Goal: Check status: Check status

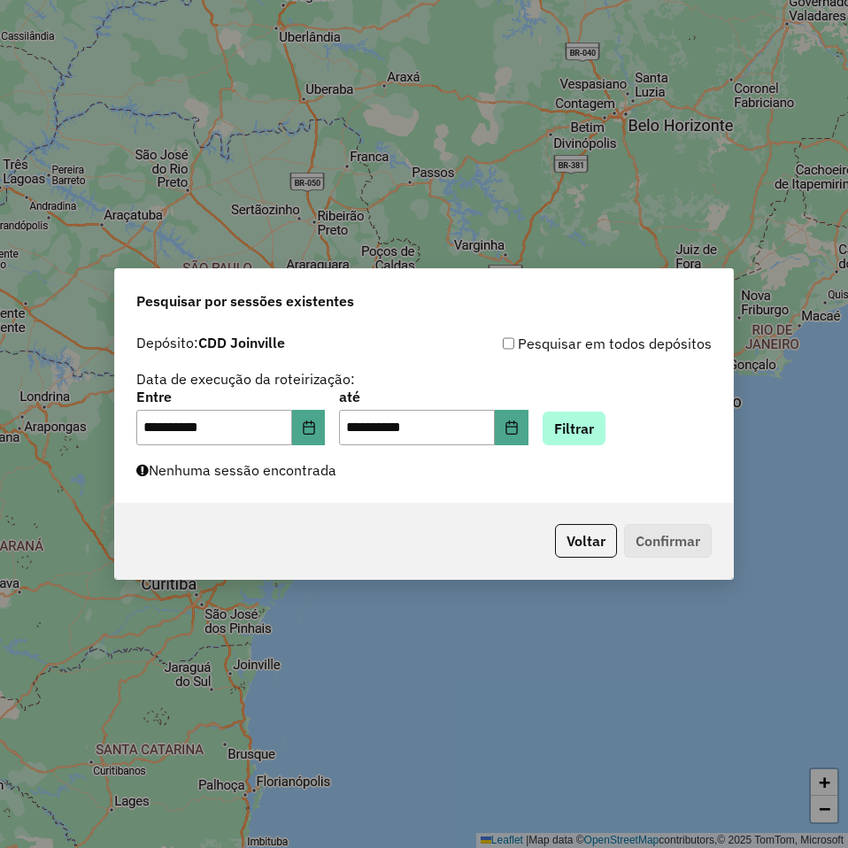
click at [597, 437] on button "Filtrar" at bounding box center [574, 429] width 63 height 34
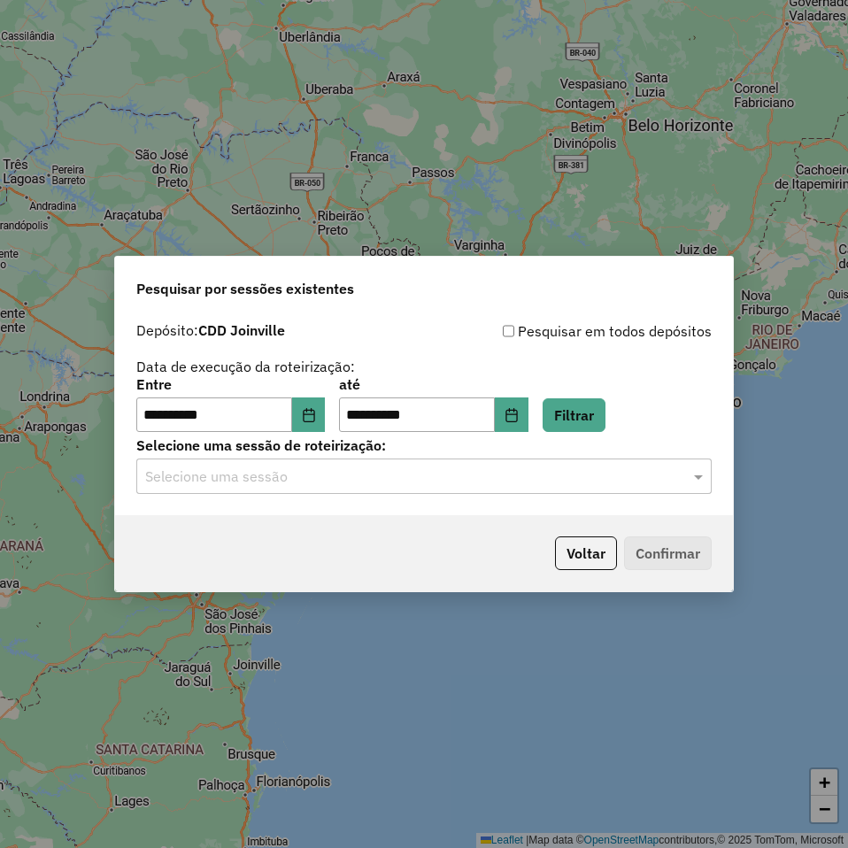
click at [571, 476] on input "text" at bounding box center [406, 477] width 522 height 21
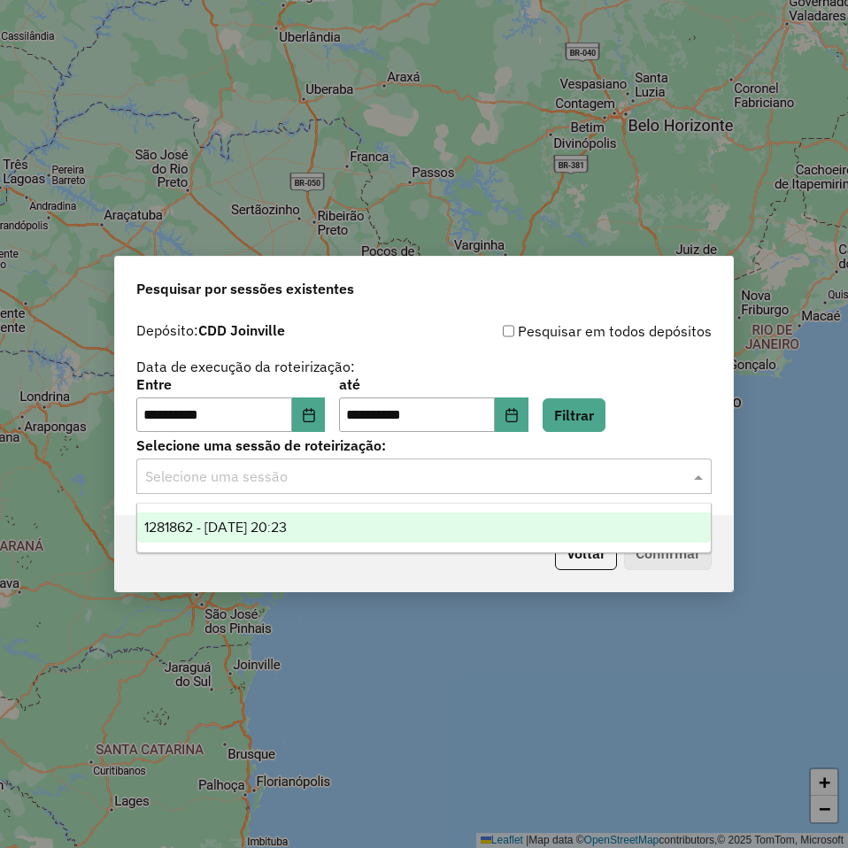
click at [536, 536] on div "1281862 - 24/09/2025 20:23" at bounding box center [424, 528] width 574 height 30
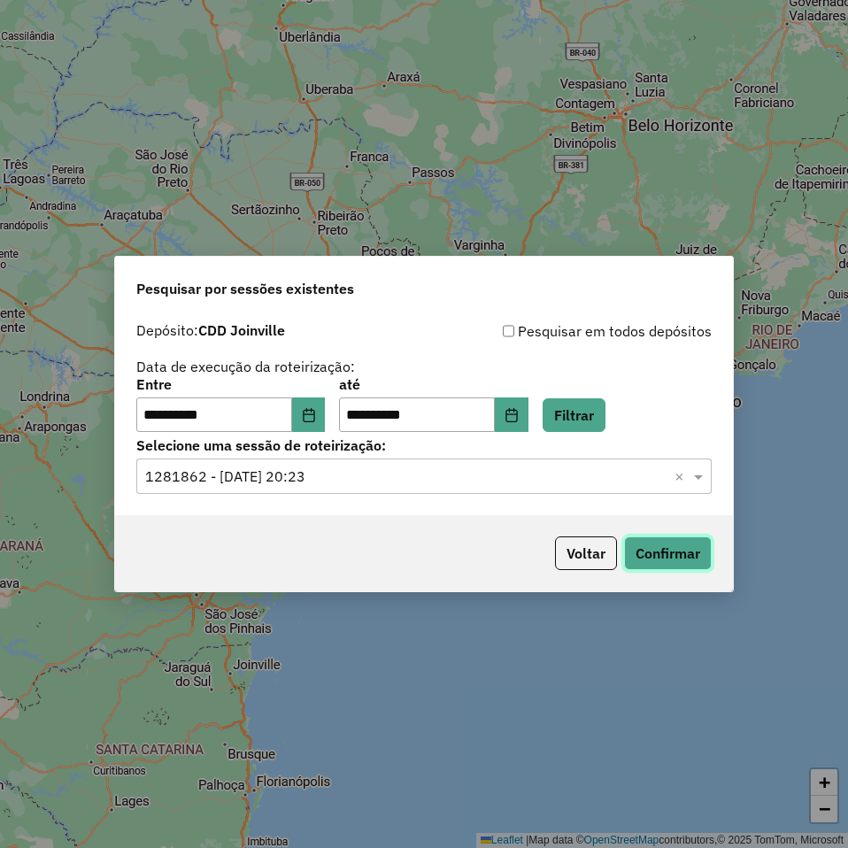
click at [648, 554] on button "Confirmar" at bounding box center [668, 554] width 88 height 34
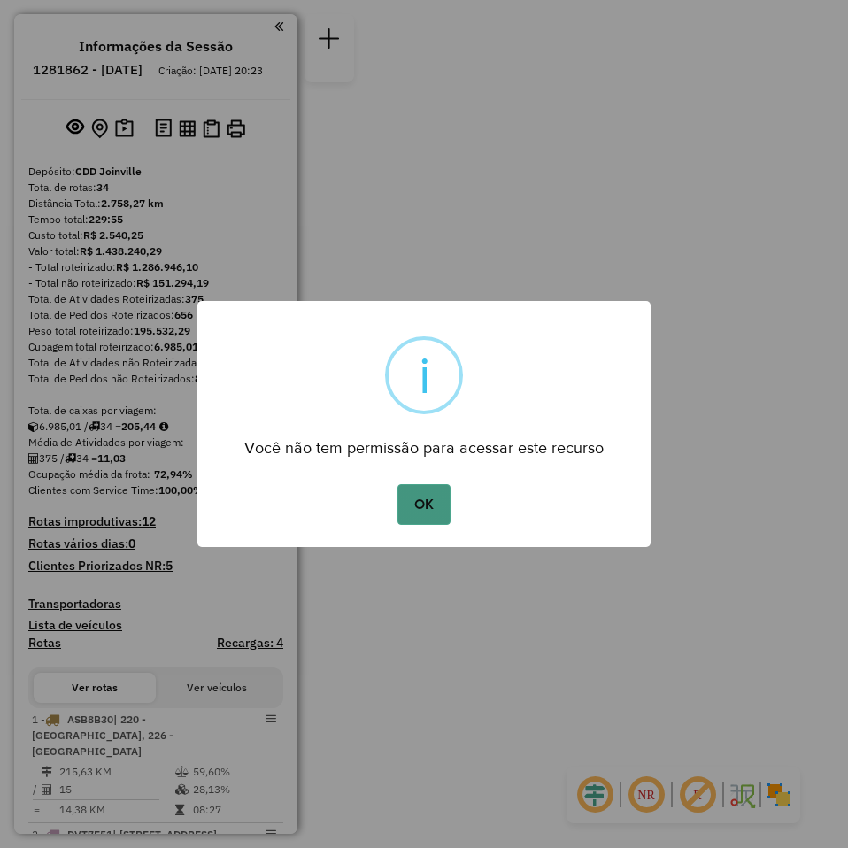
click at [427, 505] on button "OK" at bounding box center [424, 504] width 52 height 41
